Goal: Task Accomplishment & Management: Complete application form

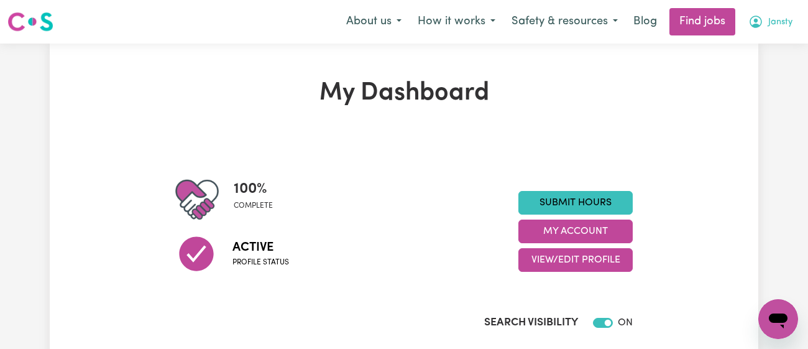
click at [768, 18] on span "Jansty" at bounding box center [780, 23] width 24 height 14
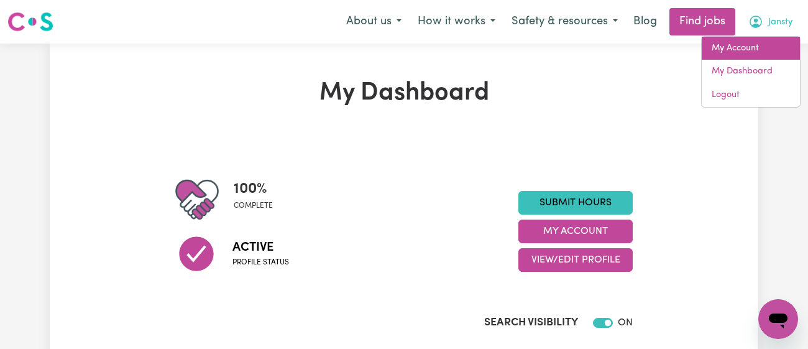
click at [746, 48] on link "My Account" at bounding box center [750, 49] width 98 height 24
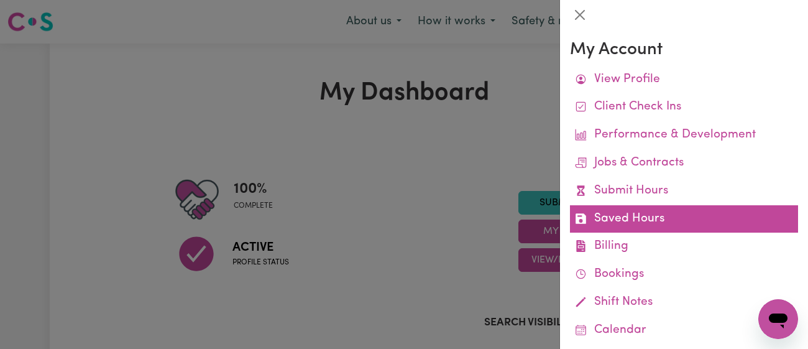
click at [618, 228] on link "Saved Hours" at bounding box center [684, 219] width 228 height 28
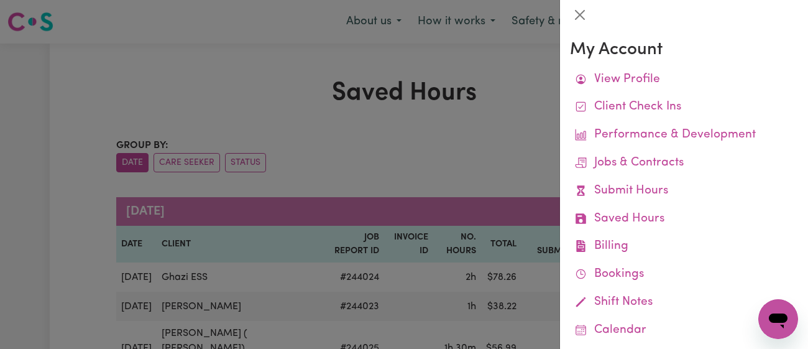
click at [394, 133] on div at bounding box center [404, 174] width 808 height 349
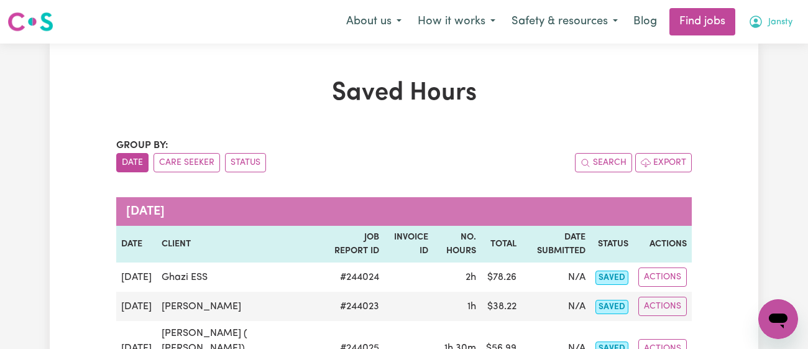
click at [755, 19] on icon "My Account" at bounding box center [756, 21] width 4 height 4
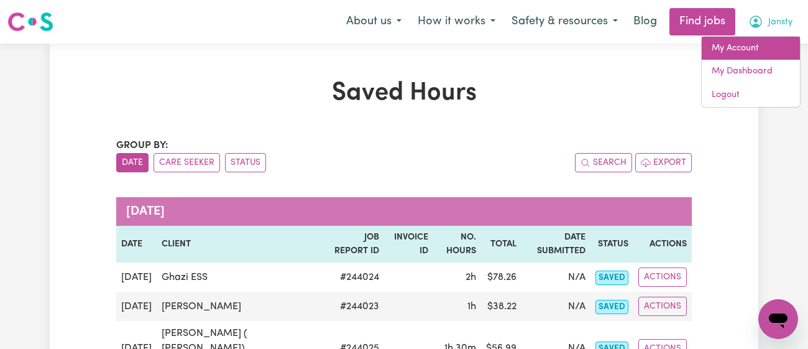
click at [739, 43] on link "My Account" at bounding box center [750, 49] width 98 height 24
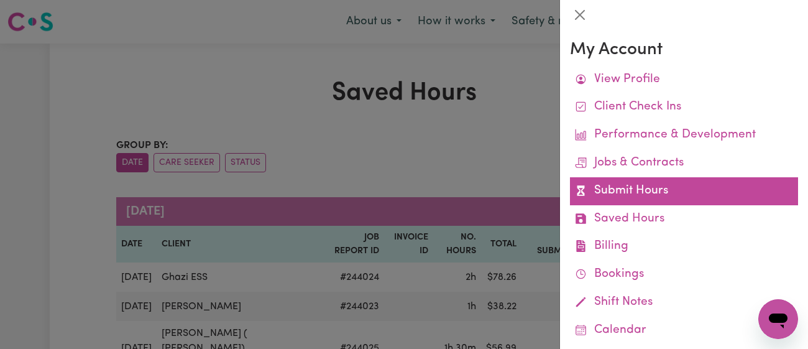
click at [621, 189] on link "Submit Hours" at bounding box center [684, 191] width 228 height 28
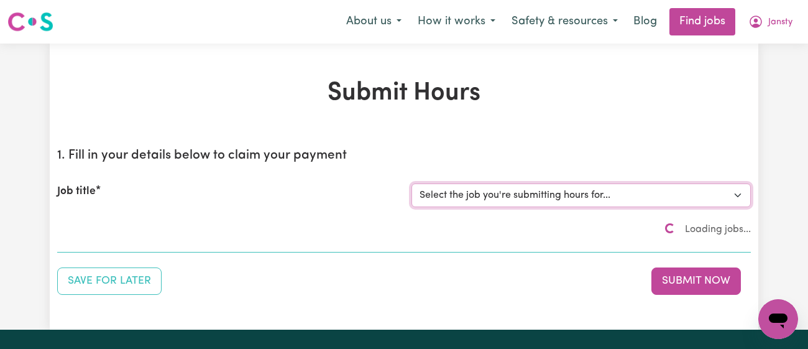
click at [547, 201] on select "Select the job you're submitting hours for..." at bounding box center [580, 195] width 339 height 24
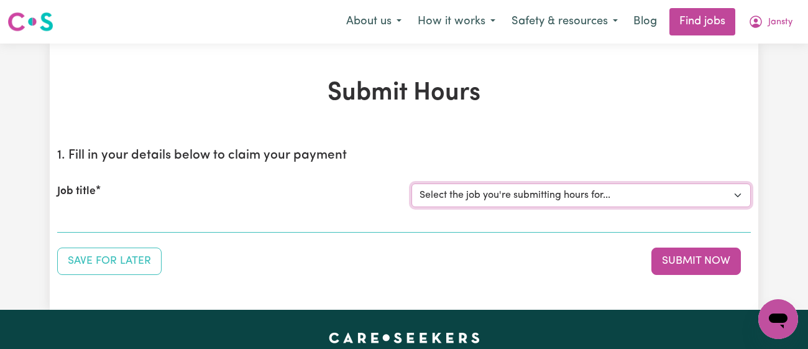
select select "11718"
click at [411, 183] on select "Select the job you're submitting hours for... [[PERSON_NAME]] [DEMOGRAPHIC_DATA…" at bounding box center [580, 195] width 339 height 24
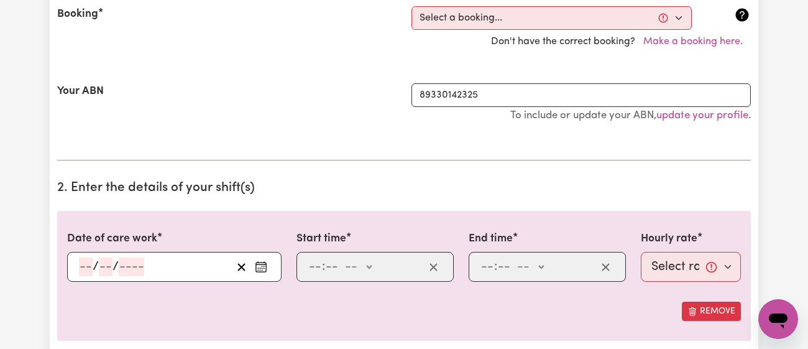
scroll to position [356, 0]
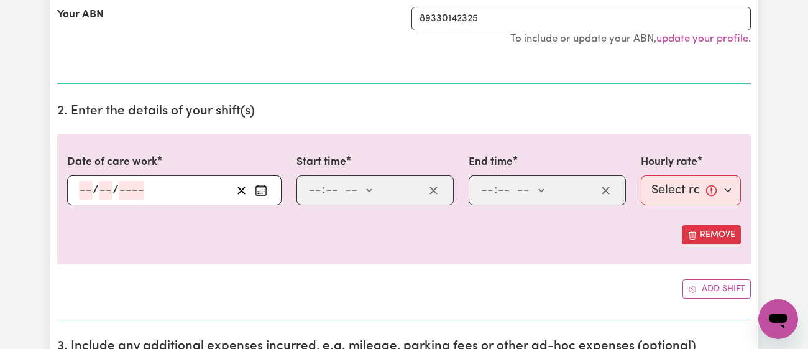
click at [265, 190] on icon "Enter the date of care work" at bounding box center [261, 190] width 12 height 12
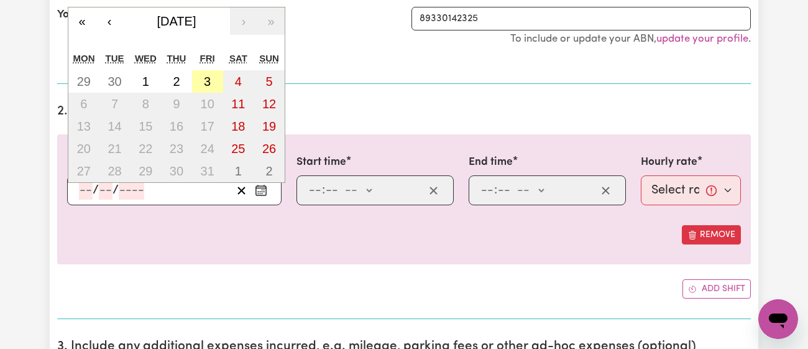
click at [205, 80] on abbr "3" at bounding box center [207, 82] width 7 height 14
type input "[DATE]"
type input "3"
type input "10"
type input "2025"
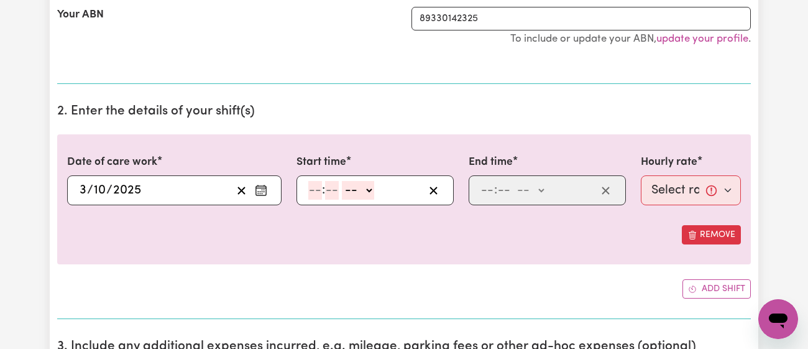
click at [314, 191] on input "number" at bounding box center [315, 190] width 14 height 19
type input "2"
type input "30"
click at [356, 183] on select "-- am pm" at bounding box center [354, 190] width 32 height 19
select select "pm"
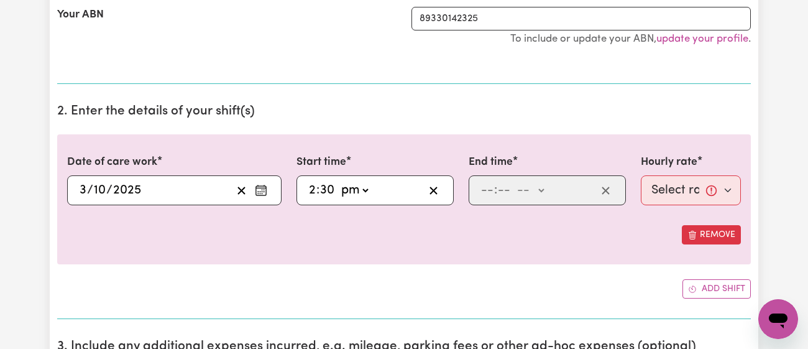
click at [338, 181] on select "-- am pm" at bounding box center [354, 190] width 32 height 19
type input "14:30"
click at [484, 191] on input "number" at bounding box center [487, 190] width 14 height 19
type input "5"
type input "30"
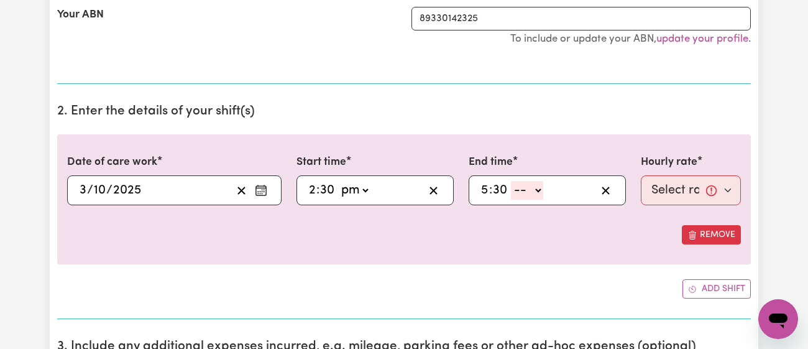
click at [528, 183] on select "-- am pm" at bounding box center [527, 190] width 32 height 19
select select "pm"
click at [511, 181] on select "-- am pm" at bounding box center [527, 190] width 32 height 19
type input "17:30"
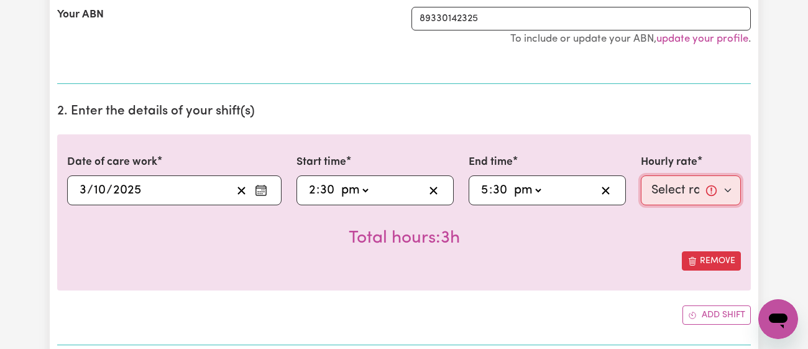
click at [646, 186] on select "Select rate... $43.00 (Weekday) $72.00 (Public Holiday)" at bounding box center [691, 190] width 100 height 30
select select "43-Weekday"
click at [641, 175] on select "Select rate... $43.00 (Weekday) $72.00 (Public Holiday)" at bounding box center [691, 190] width 100 height 30
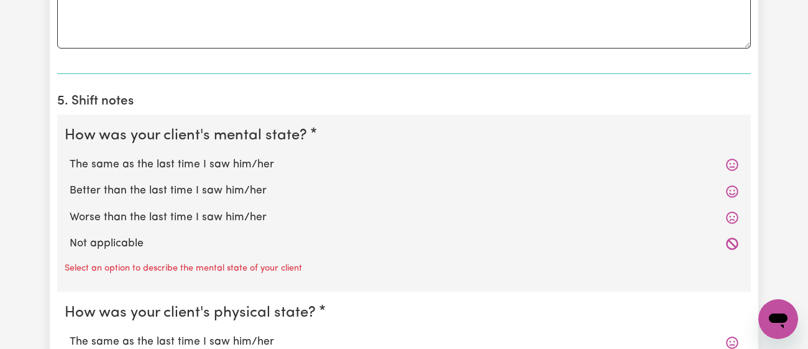
scroll to position [979, 0]
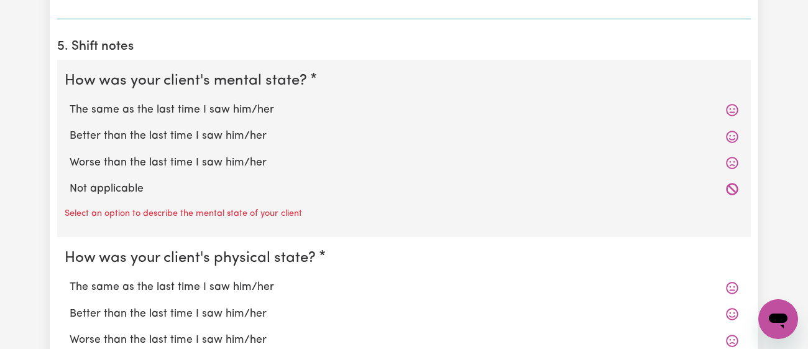
click at [209, 139] on label "Better than the last time I saw him/her" at bounding box center [404, 136] width 669 height 16
click at [70, 128] on input "Better than the last time I saw him/her" at bounding box center [69, 127] width 1 height 1
radio input "true"
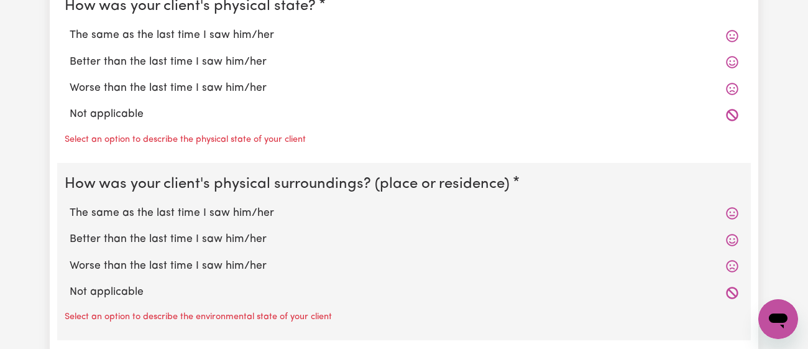
scroll to position [1207, 0]
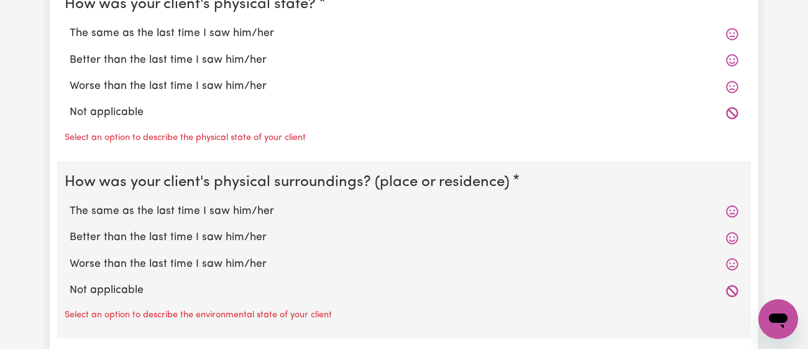
click at [243, 59] on label "Better than the last time I saw him/her" at bounding box center [404, 60] width 669 height 16
click at [70, 52] on input "Better than the last time I saw him/her" at bounding box center [69, 52] width 1 height 1
radio input "true"
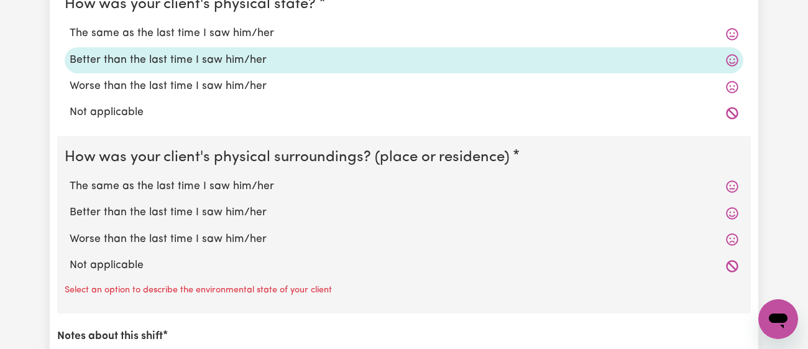
click at [247, 193] on div "The same as the last time I saw him/her" at bounding box center [404, 186] width 678 height 26
click at [259, 185] on label "The same as the last time I saw him/her" at bounding box center [404, 186] width 669 height 16
click at [70, 178] on input "The same as the last time I saw him/her" at bounding box center [69, 178] width 1 height 1
radio input "true"
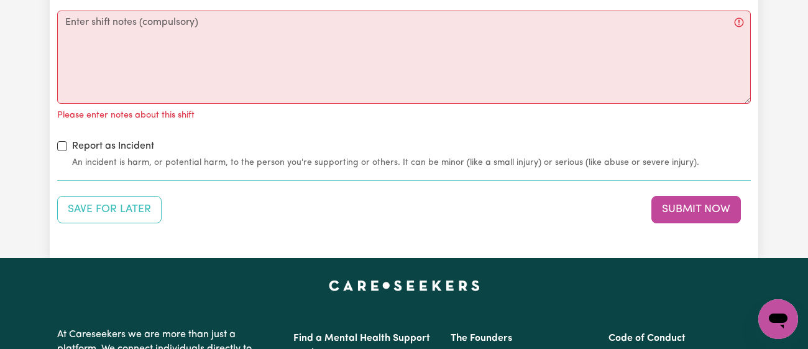
scroll to position [1520, 0]
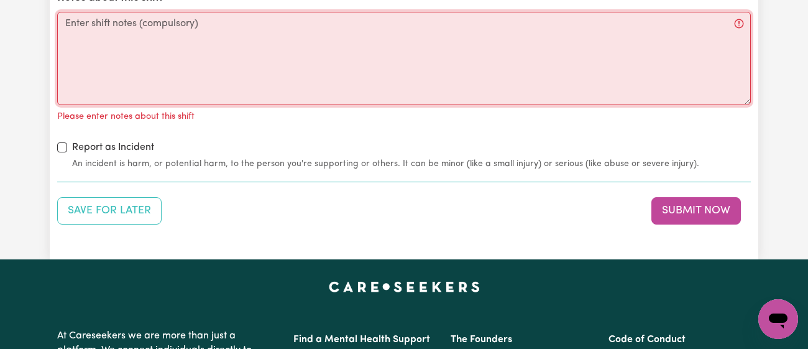
click at [327, 58] on textarea "Notes about this shift" at bounding box center [403, 58] width 693 height 93
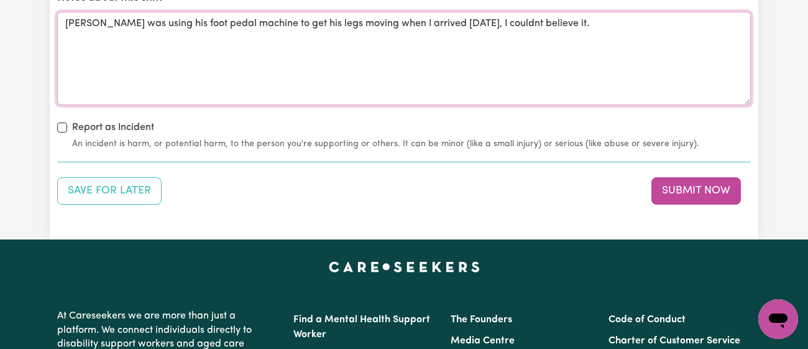
click at [480, 26] on textarea "[PERSON_NAME] was using his foot pedal machine to get his legs moving when I ar…" at bounding box center [403, 58] width 693 height 93
click at [582, 19] on textarea "[PERSON_NAME] was using his foot pedal machine to get his legs moving when I ar…" at bounding box center [403, 58] width 693 height 93
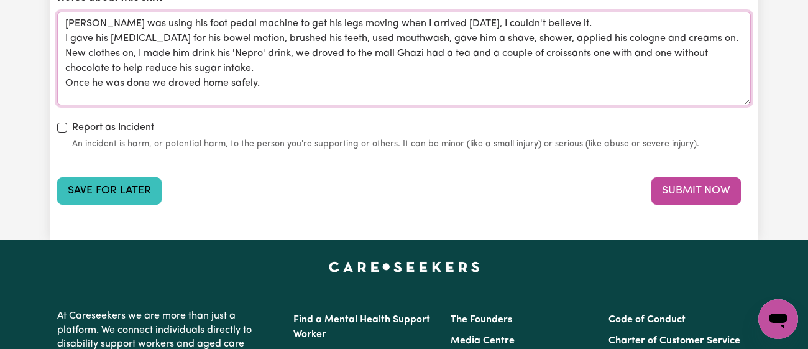
type textarea "[PERSON_NAME] was using his foot pedal machine to get his legs moving when I ar…"
click at [114, 191] on button "Save for Later" at bounding box center [109, 190] width 104 height 27
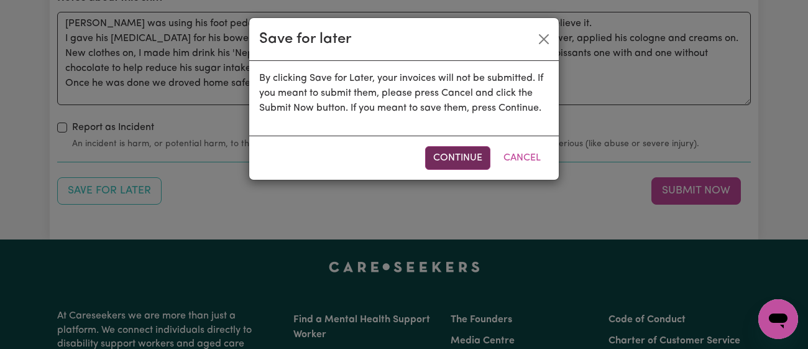
click at [451, 155] on button "Continue" at bounding box center [457, 158] width 65 height 24
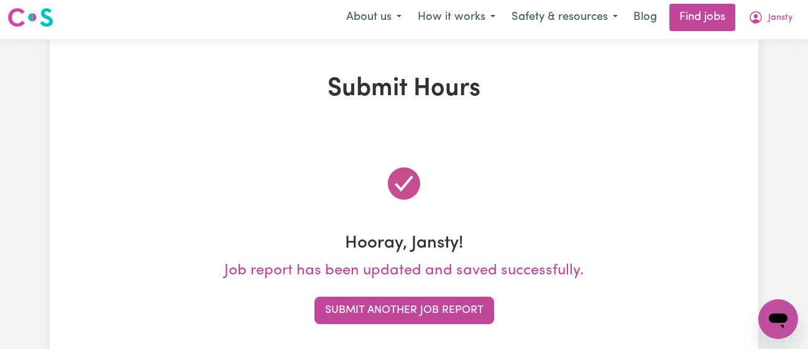
scroll to position [0, 0]
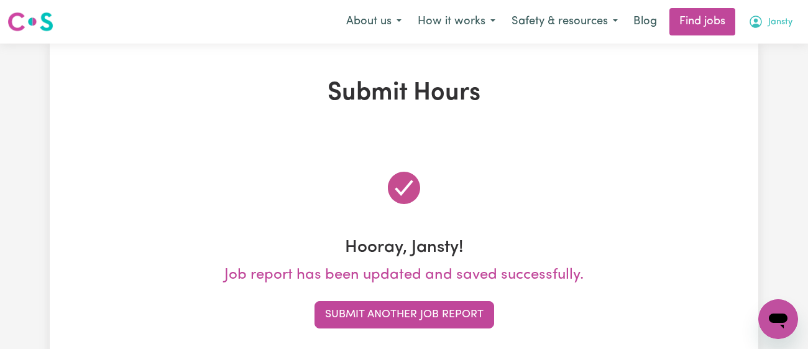
click at [765, 14] on button "Jansty" at bounding box center [770, 22] width 60 height 26
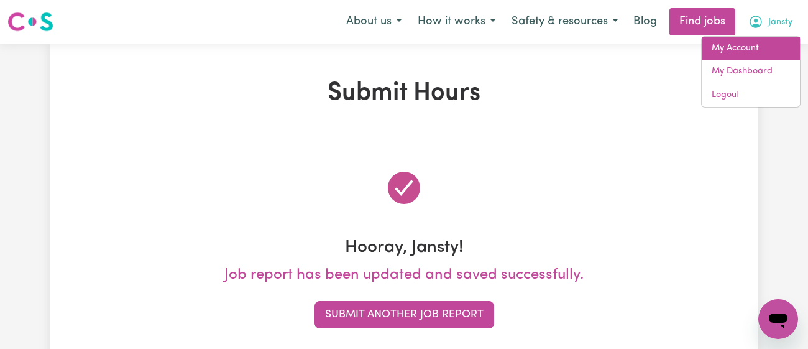
click at [744, 57] on link "My Account" at bounding box center [750, 49] width 98 height 24
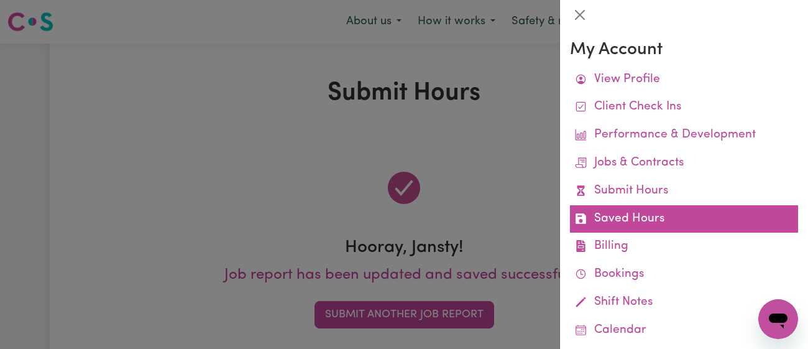
click at [653, 205] on link "Saved Hours" at bounding box center [684, 219] width 228 height 28
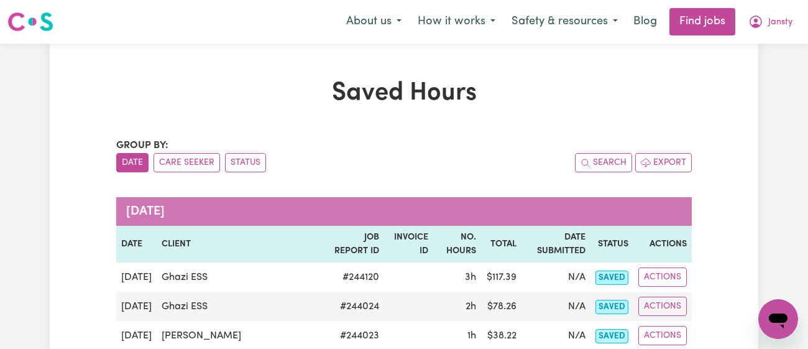
click at [473, 147] on div "Group by: Date Care Seeker Status Search Export" at bounding box center [403, 155] width 575 height 34
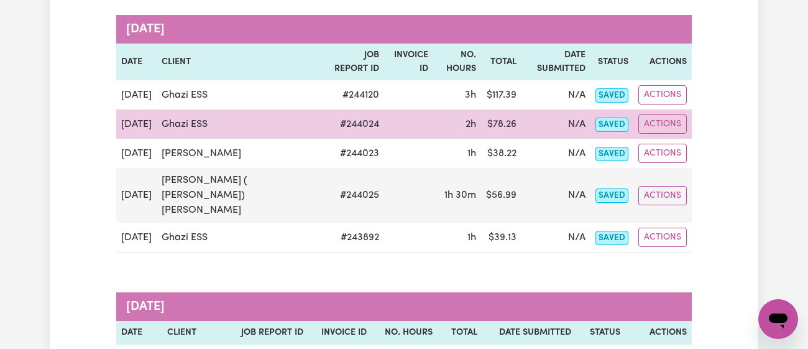
scroll to position [181, 0]
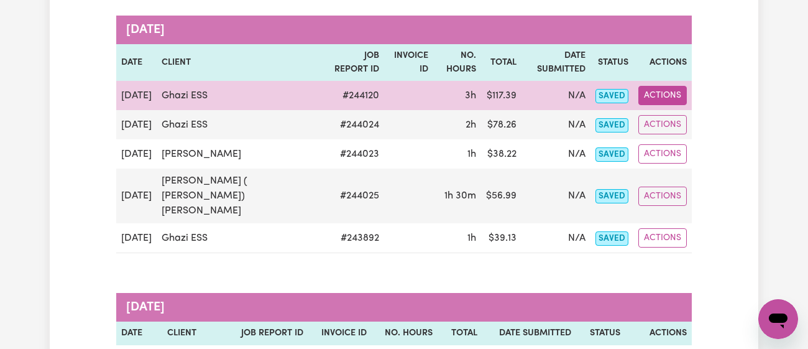
click at [674, 86] on button "Actions" at bounding box center [662, 95] width 48 height 19
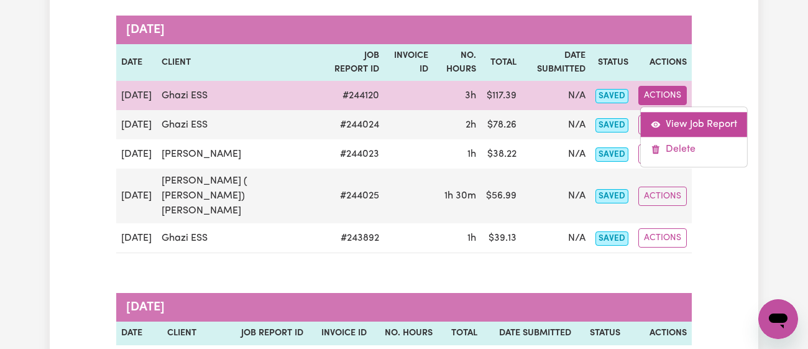
click at [668, 112] on link "View Job Report" at bounding box center [694, 124] width 106 height 25
select select "pm"
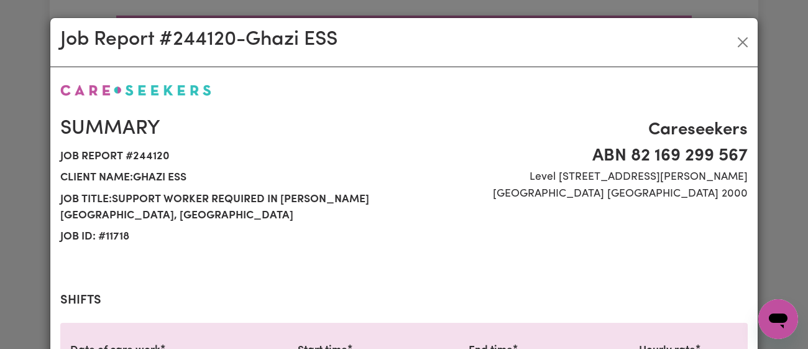
scroll to position [458, 0]
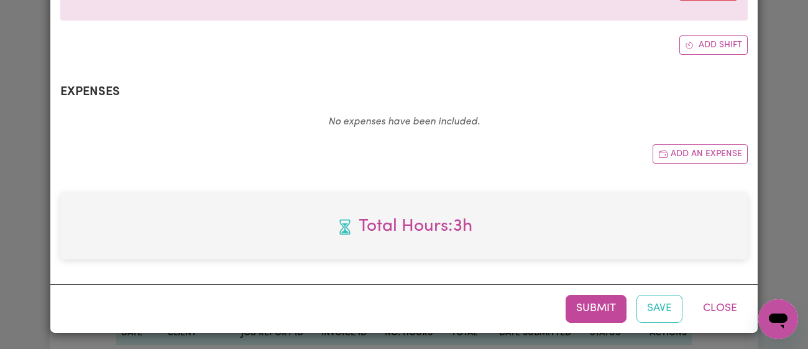
select select "43-Weekday"
click at [576, 296] on button "Submit" at bounding box center [595, 307] width 61 height 27
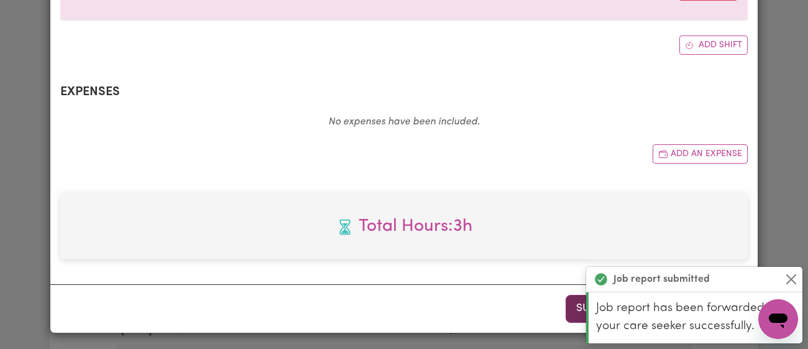
scroll to position [0, 0]
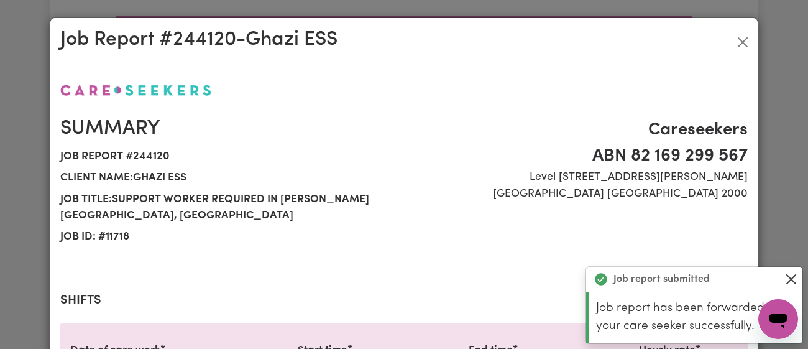
click at [790, 275] on button "Close" at bounding box center [790, 279] width 15 height 15
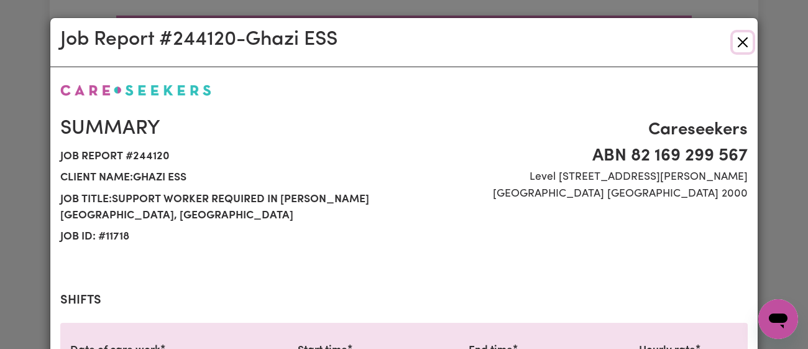
click at [748, 43] on button "Close" at bounding box center [743, 42] width 20 height 20
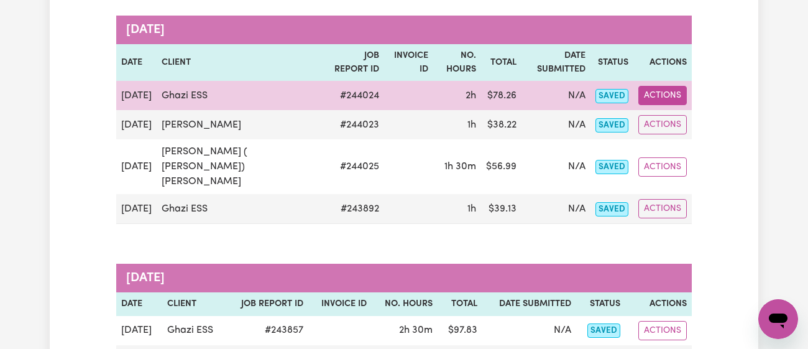
click at [660, 86] on button "Actions" at bounding box center [662, 95] width 48 height 19
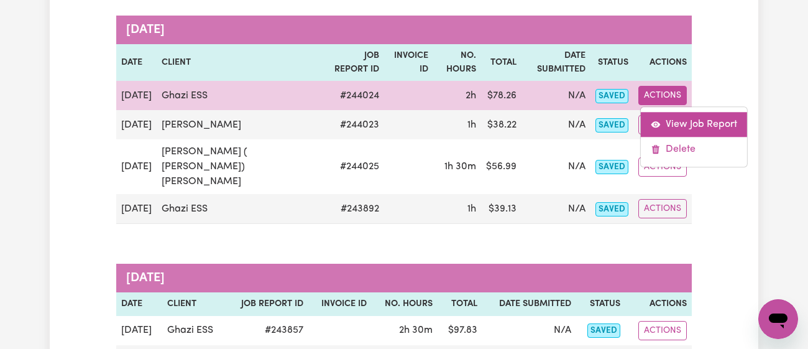
click at [687, 113] on link "View Job Report" at bounding box center [694, 124] width 106 height 25
select select "pm"
select select "43-Weekday"
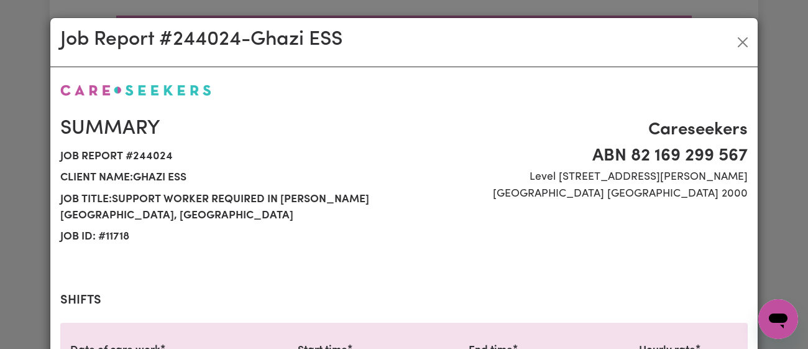
scroll to position [458, 0]
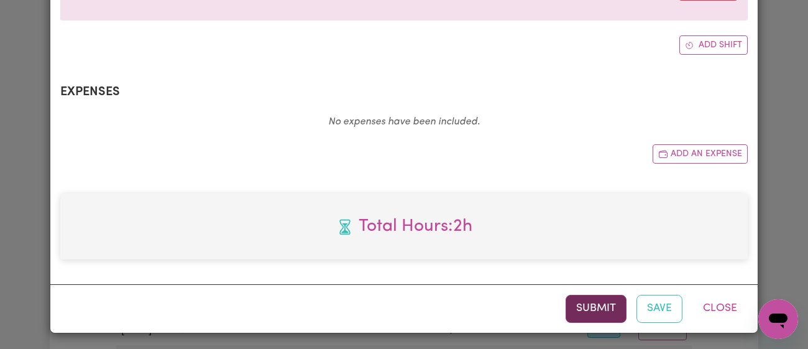
click at [577, 308] on button "Submit" at bounding box center [595, 307] width 61 height 27
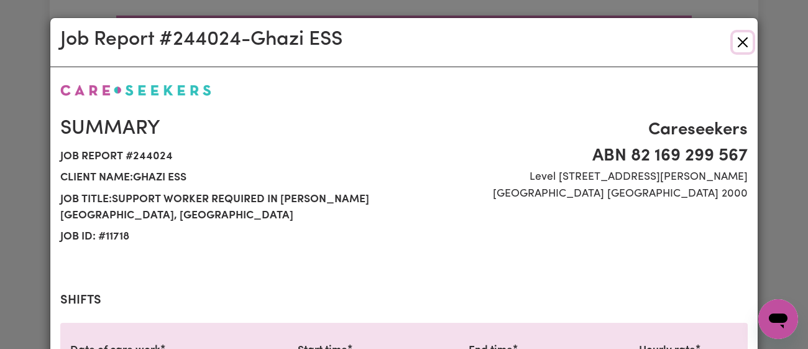
click at [746, 39] on button "Close" at bounding box center [743, 42] width 20 height 20
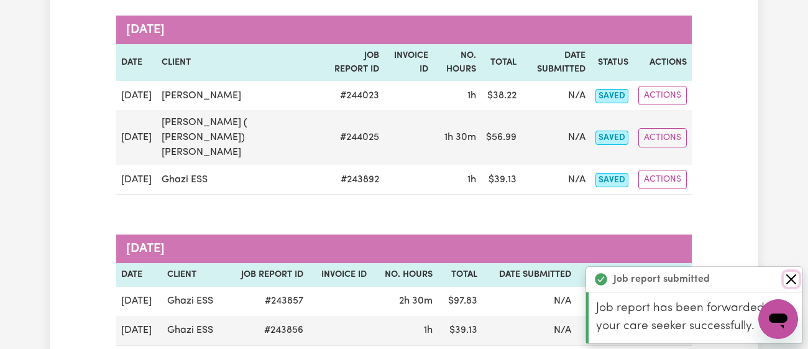
click at [785, 272] on button "Close" at bounding box center [790, 279] width 15 height 15
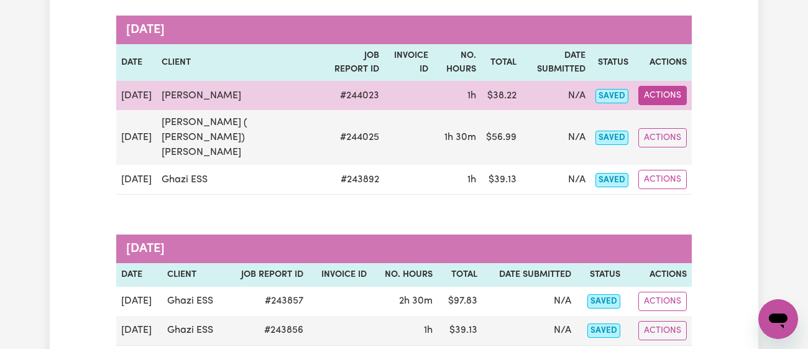
click at [672, 86] on button "Actions" at bounding box center [662, 95] width 48 height 19
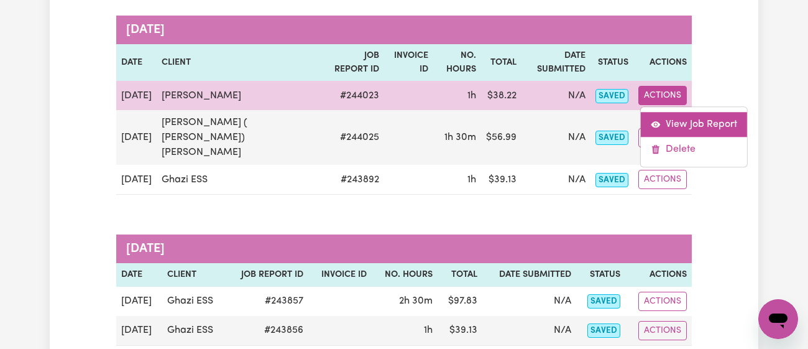
click at [683, 112] on link "View Job Report" at bounding box center [694, 124] width 106 height 25
select select "pm"
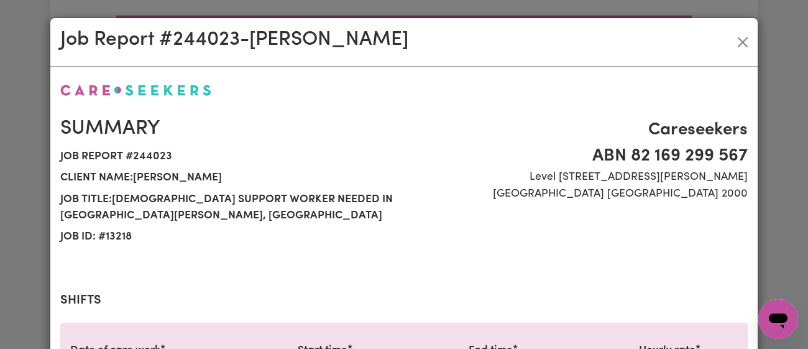
scroll to position [458, 0]
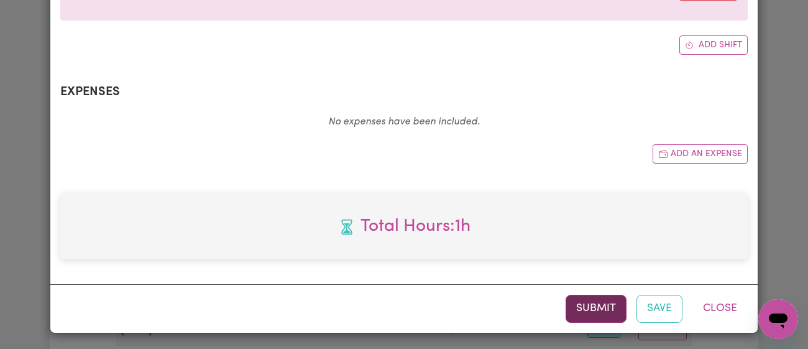
click at [578, 305] on button "Submit" at bounding box center [595, 307] width 61 height 27
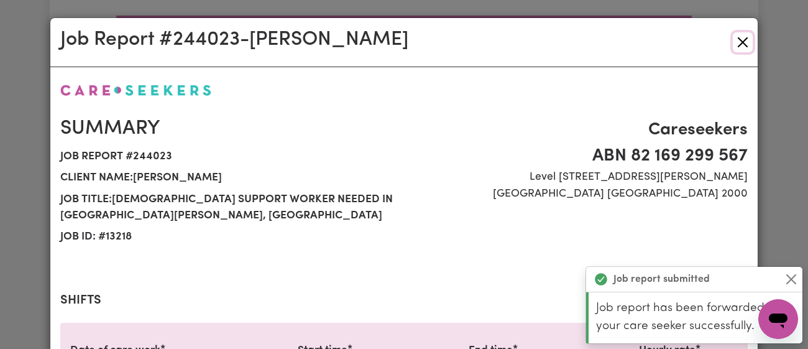
click at [746, 43] on button "Close" at bounding box center [743, 42] width 20 height 20
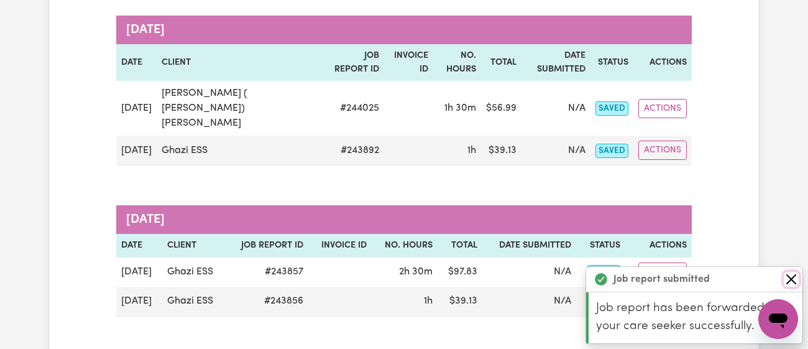
click at [788, 278] on button "Close" at bounding box center [790, 279] width 15 height 15
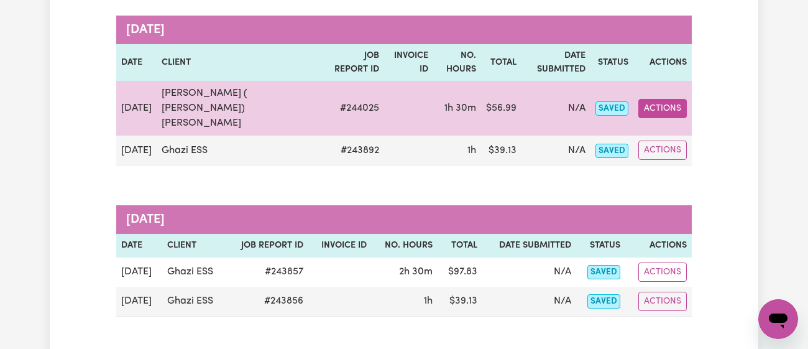
click at [678, 99] on button "Actions" at bounding box center [662, 108] width 48 height 19
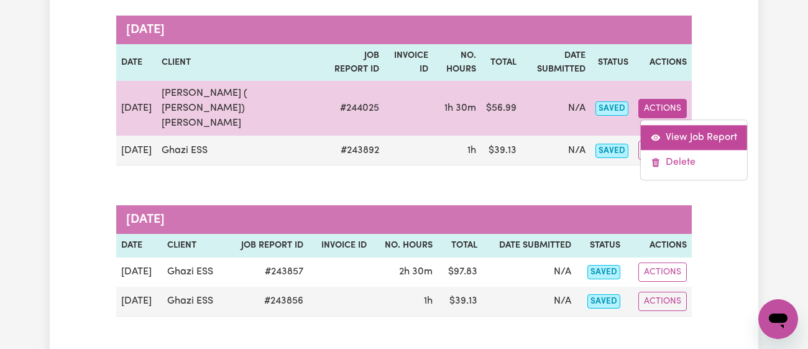
click at [689, 125] on link "View Job Report" at bounding box center [694, 137] width 106 height 25
select select "pm"
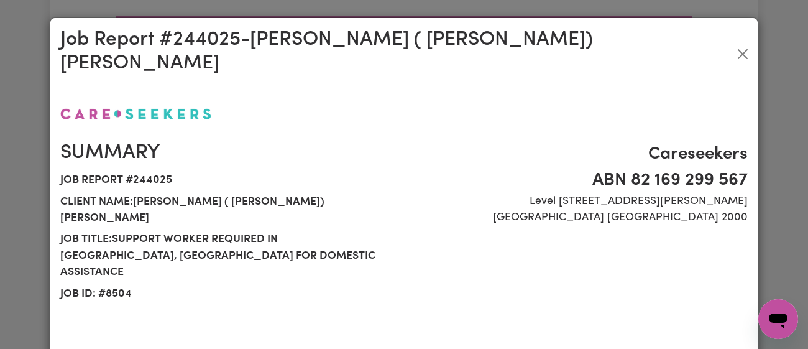
scroll to position [458, 0]
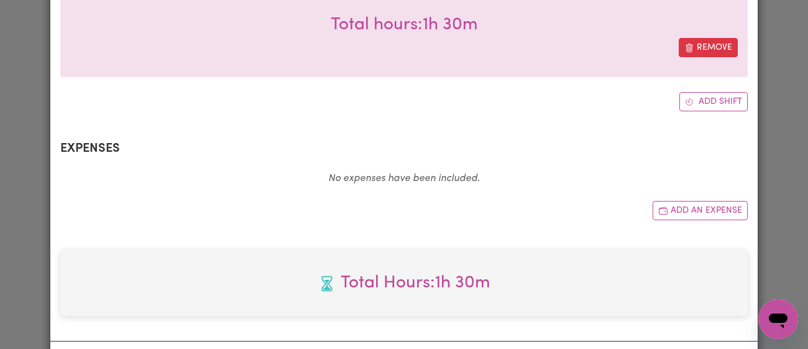
select select "41.75-Weekday"
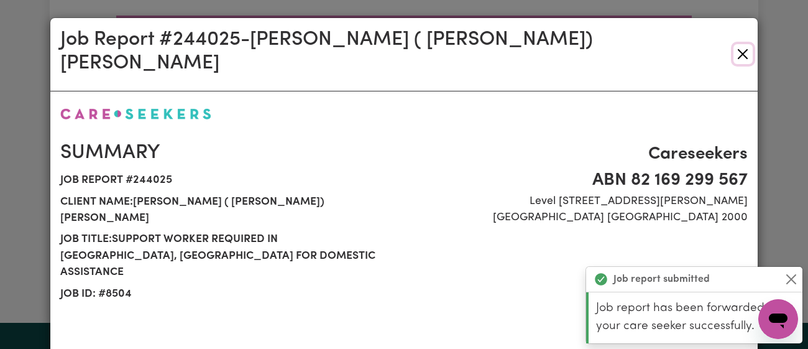
click at [739, 47] on button "Close" at bounding box center [742, 54] width 19 height 20
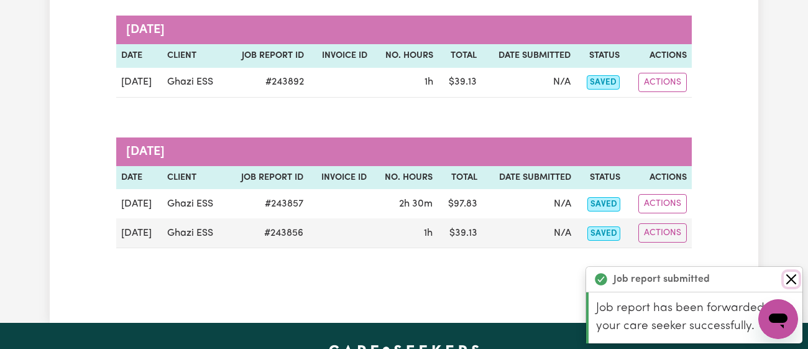
click at [791, 279] on button "Close" at bounding box center [790, 279] width 15 height 15
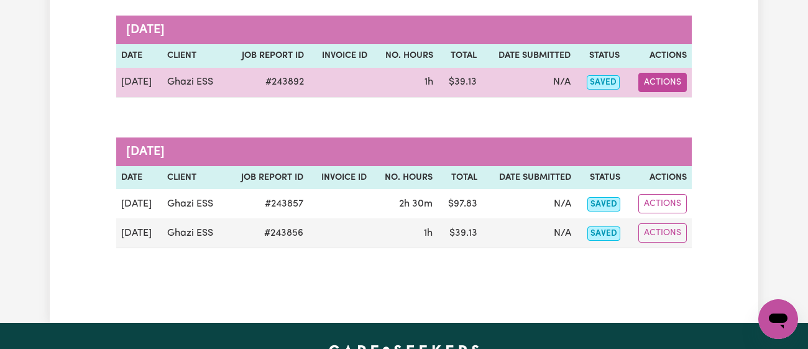
click at [674, 86] on button "Actions" at bounding box center [662, 82] width 48 height 19
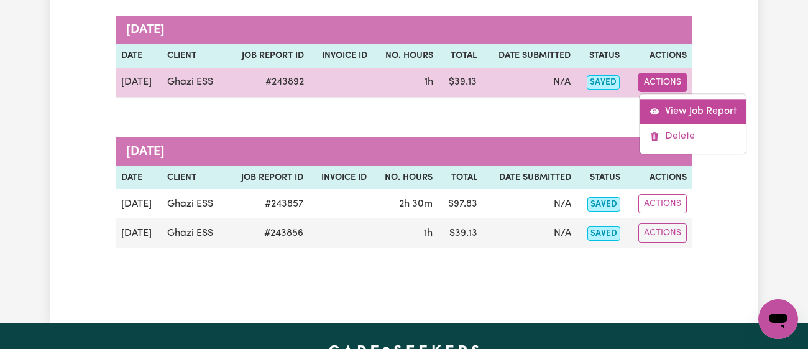
click at [693, 120] on link "View Job Report" at bounding box center [693, 111] width 106 height 25
select select "pm"
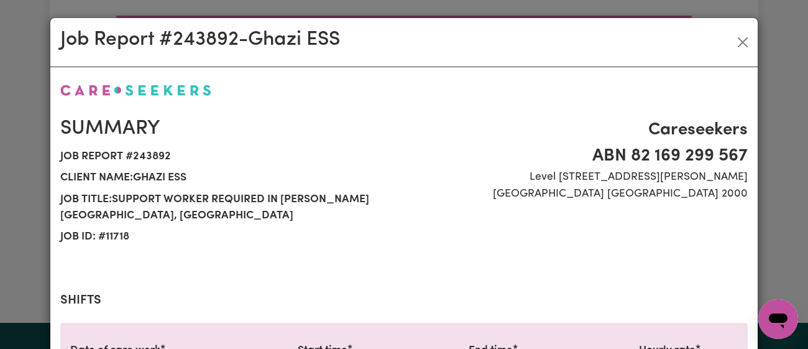
select select "43-Weekday"
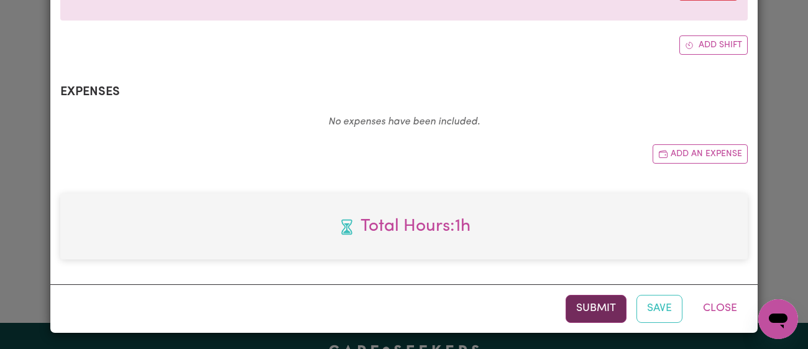
click at [597, 302] on button "Submit" at bounding box center [595, 307] width 61 height 27
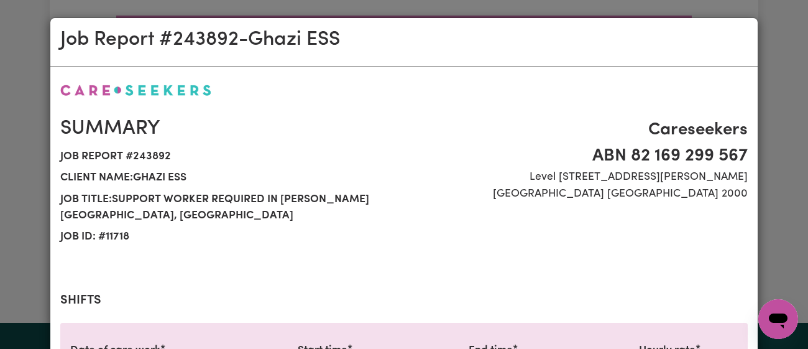
scroll to position [60, 0]
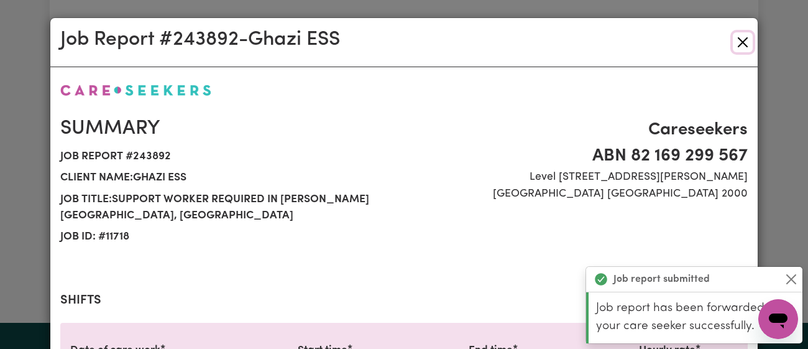
click at [742, 37] on button "Close" at bounding box center [743, 42] width 20 height 20
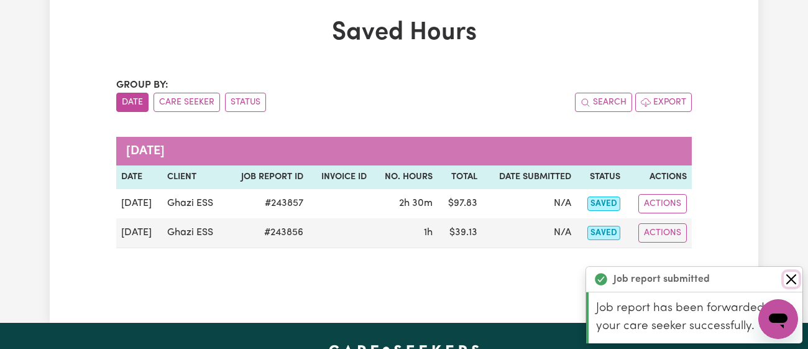
click at [795, 281] on button "Close" at bounding box center [790, 279] width 15 height 15
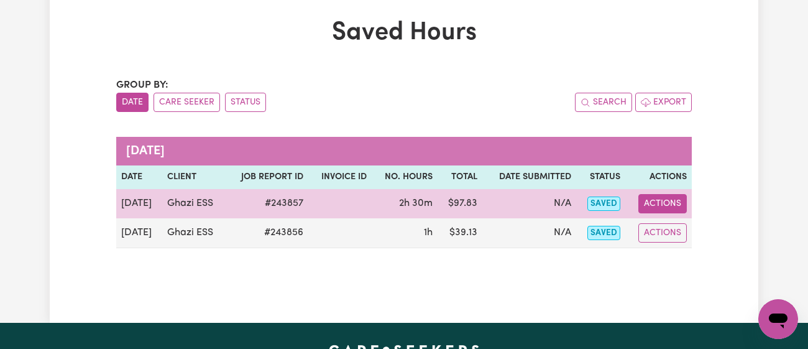
click at [653, 199] on button "Actions" at bounding box center [662, 203] width 48 height 19
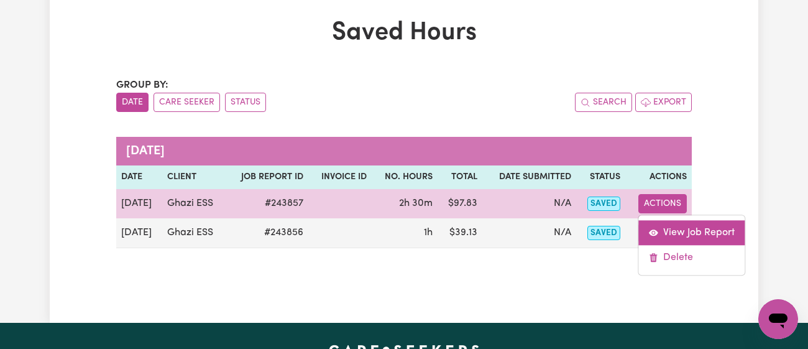
click at [685, 225] on link "View Job Report" at bounding box center [691, 232] width 106 height 25
select select "pm"
select select "43-Weekday"
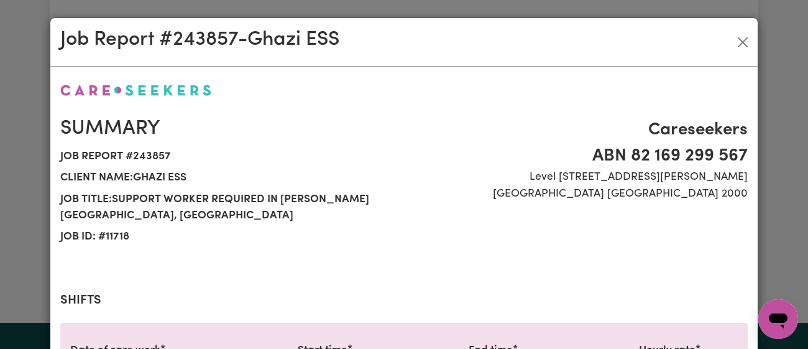
scroll to position [458, 0]
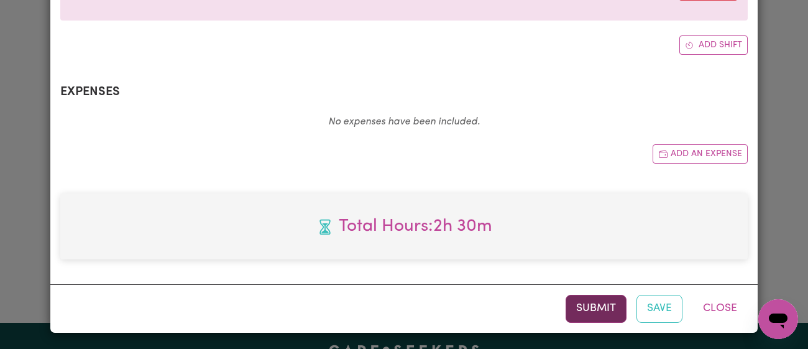
click at [588, 300] on button "Submit" at bounding box center [595, 307] width 61 height 27
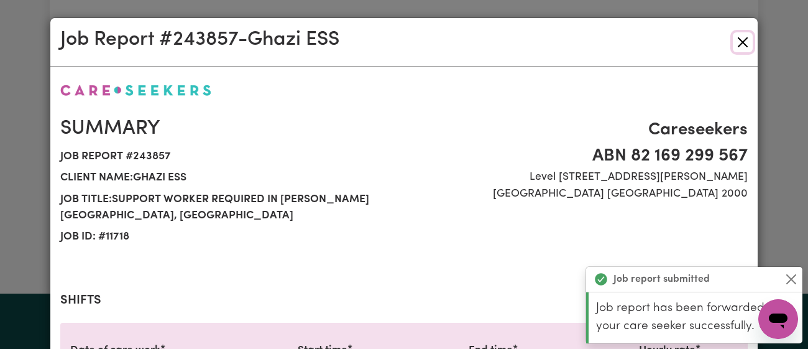
click at [734, 42] on button "Close" at bounding box center [743, 42] width 20 height 20
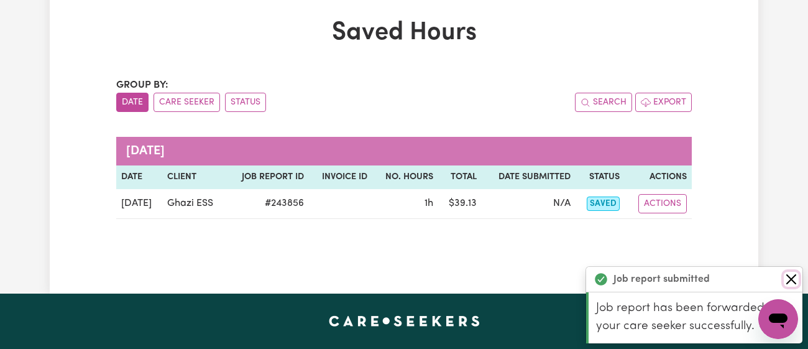
click at [785, 285] on button "Close" at bounding box center [790, 279] width 15 height 15
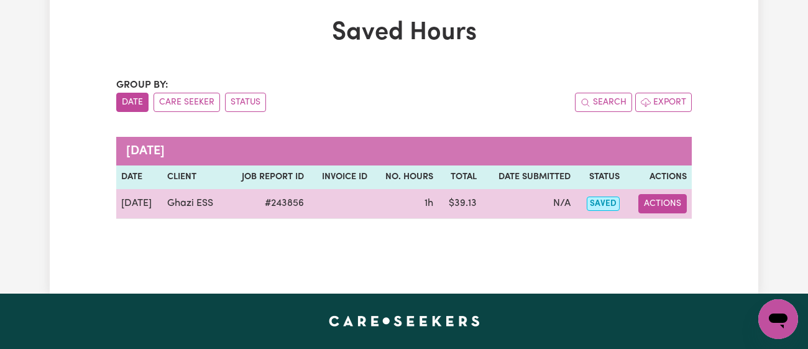
click at [658, 196] on button "Actions" at bounding box center [662, 203] width 48 height 19
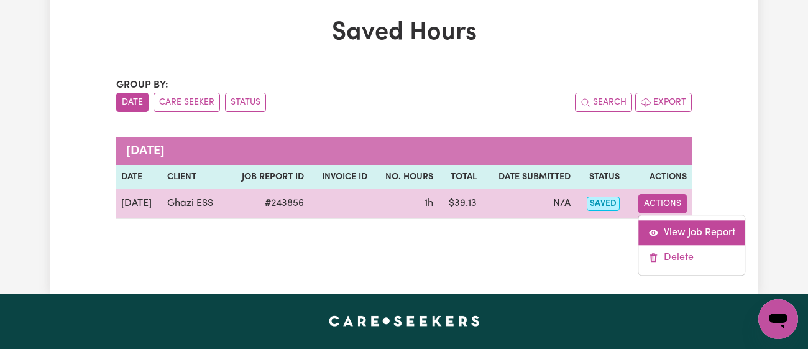
click at [677, 222] on link "View Job Report" at bounding box center [692, 232] width 106 height 25
select select "pm"
select select "43-Weekday"
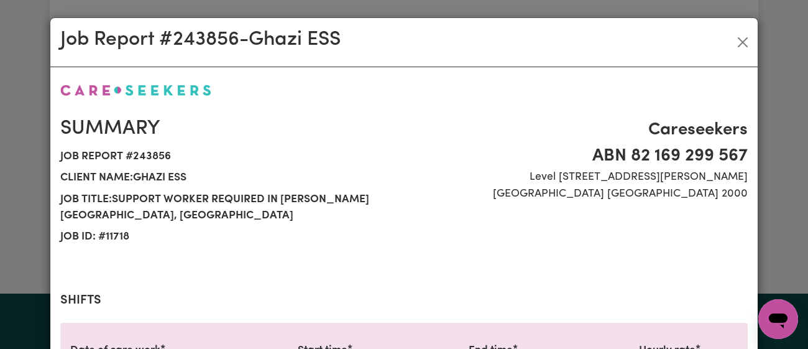
scroll to position [458, 0]
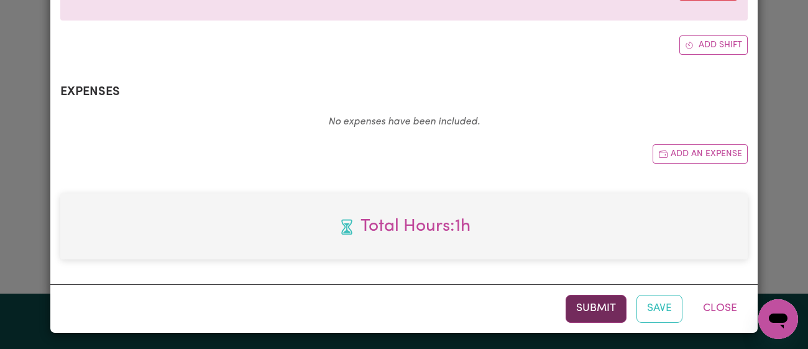
click at [590, 308] on button "Submit" at bounding box center [595, 307] width 61 height 27
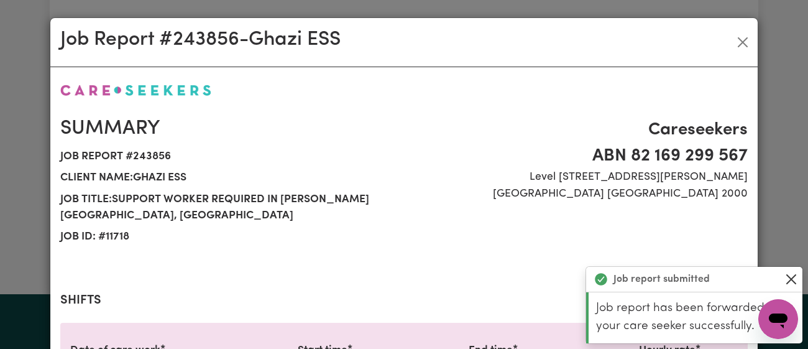
click at [783, 281] on button "Close" at bounding box center [790, 279] width 15 height 15
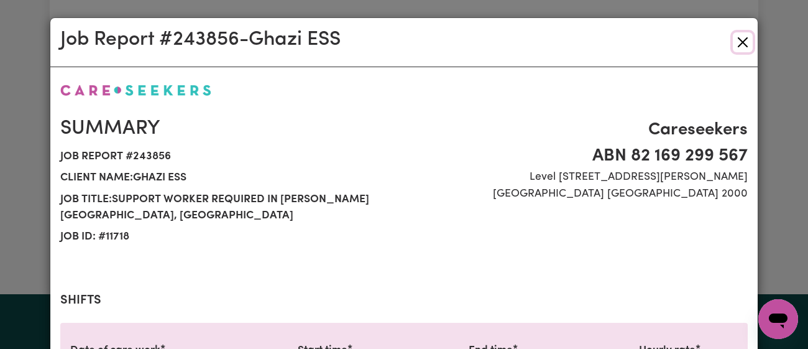
click at [741, 35] on button "Close" at bounding box center [743, 42] width 20 height 20
